Goal: Information Seeking & Learning: Learn about a topic

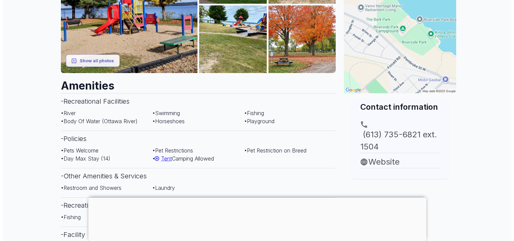
scroll to position [135, 0]
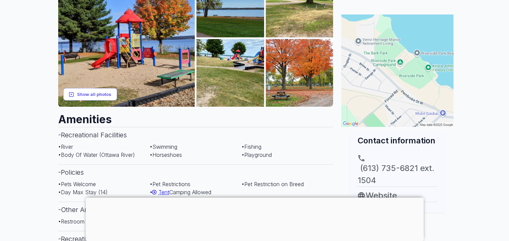
click at [91, 94] on button "Show all photos" at bounding box center [90, 94] width 54 height 12
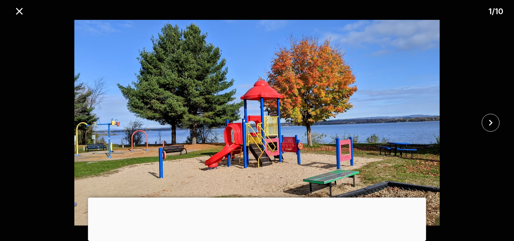
click at [256, 198] on div at bounding box center [257, 198] width 338 height 0
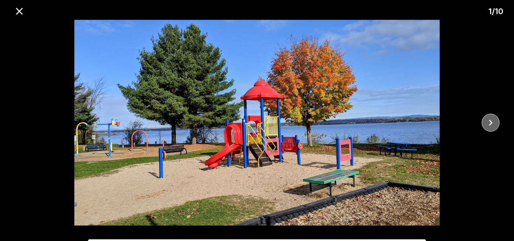
click at [492, 124] on icon "close" at bounding box center [491, 123] width 12 height 12
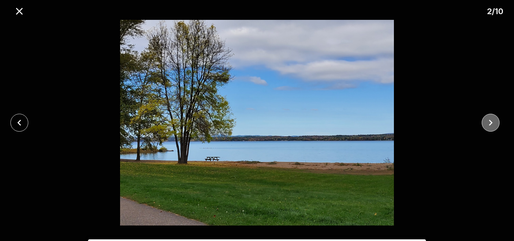
click at [492, 124] on icon "close" at bounding box center [491, 123] width 12 height 12
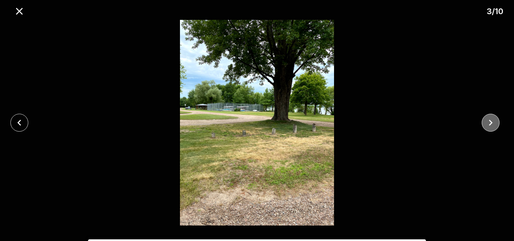
click at [492, 123] on icon "close" at bounding box center [491, 123] width 12 height 12
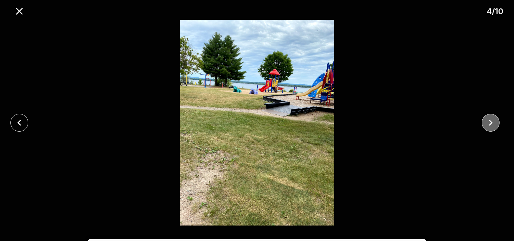
click at [492, 123] on icon "close" at bounding box center [491, 123] width 12 height 12
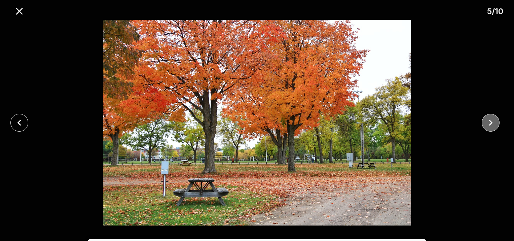
click at [492, 123] on icon "close" at bounding box center [491, 123] width 12 height 12
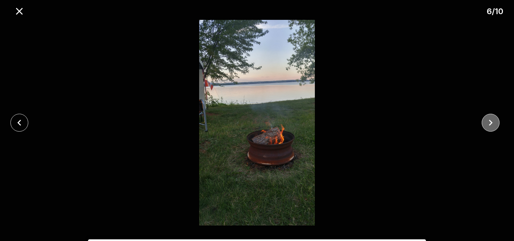
click at [492, 123] on icon "close" at bounding box center [491, 123] width 12 height 12
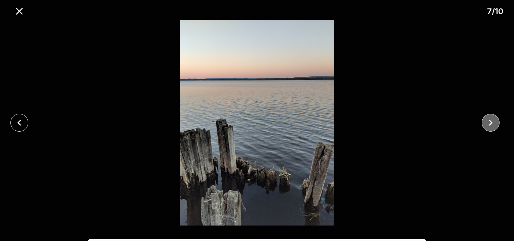
click at [492, 123] on icon "close" at bounding box center [491, 123] width 12 height 12
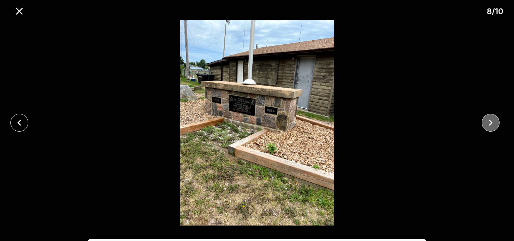
click at [492, 123] on icon "close" at bounding box center [491, 123] width 12 height 12
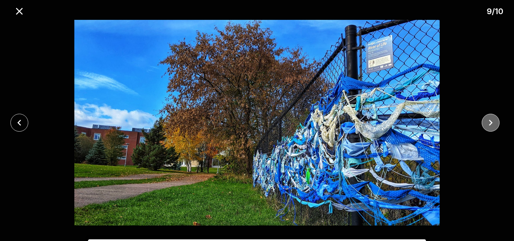
click at [492, 123] on icon "close" at bounding box center [491, 123] width 12 height 12
